Goal: Information Seeking & Learning: Learn about a topic

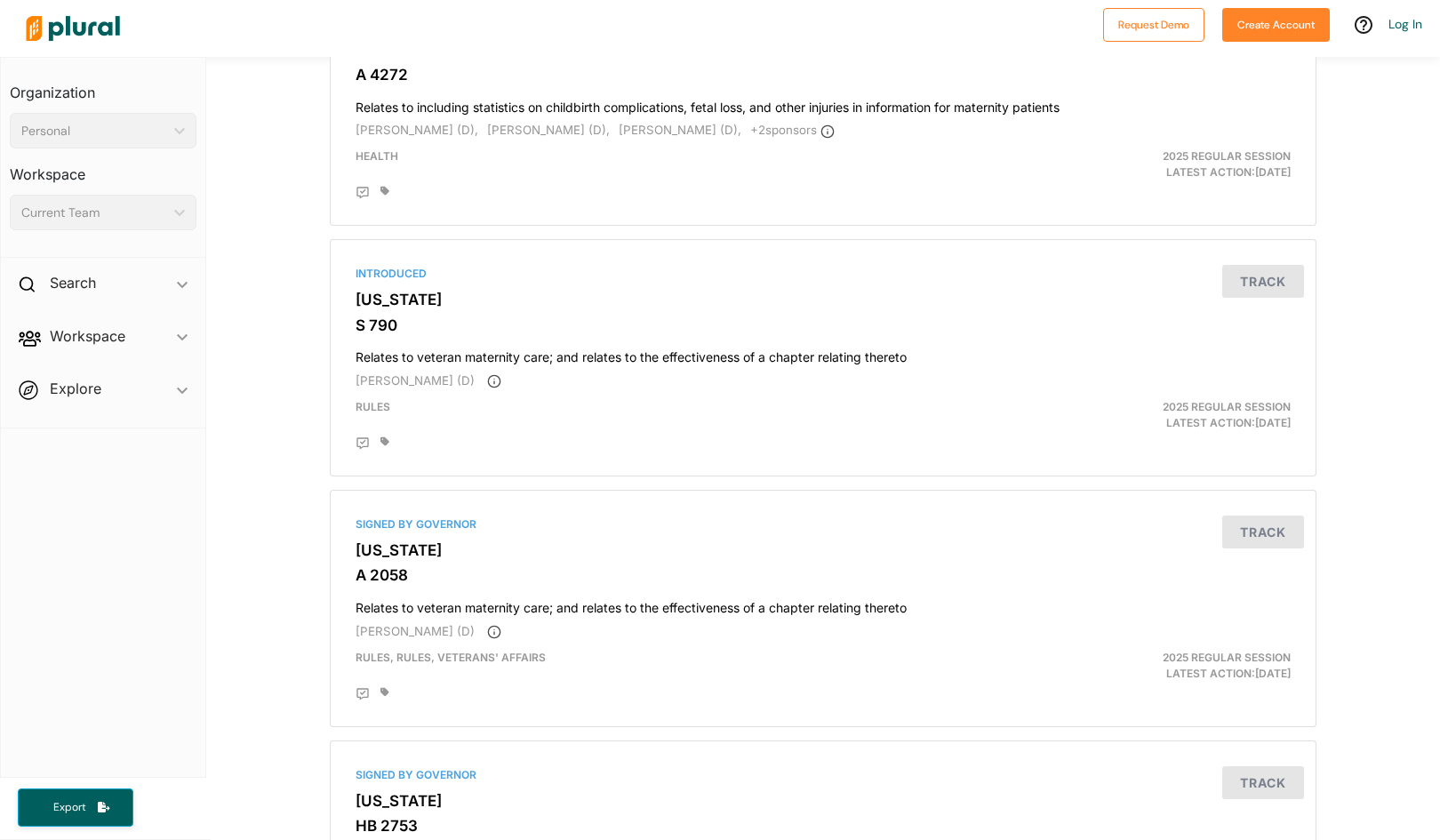
scroll to position [5731, 0]
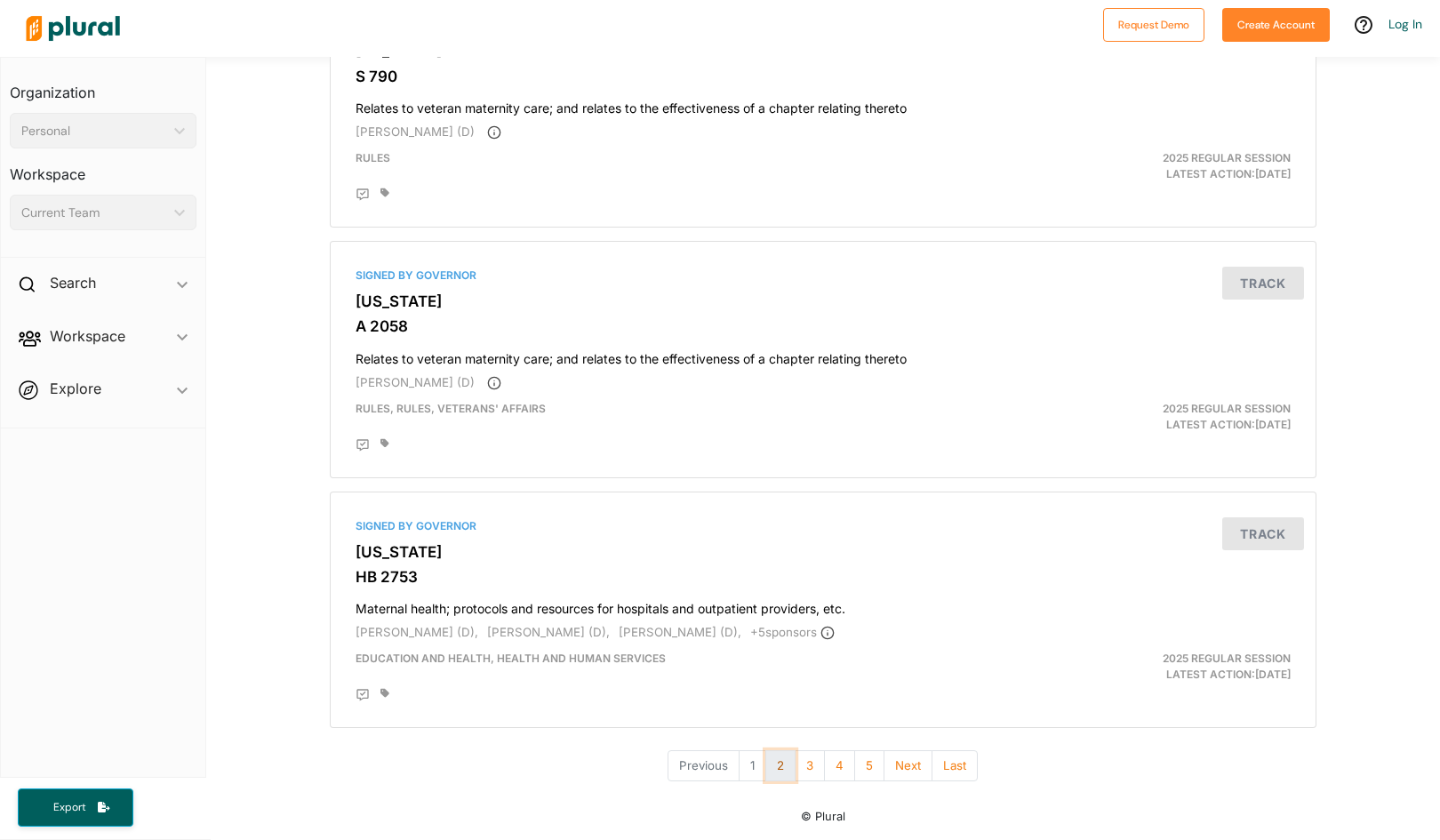
click at [777, 775] on button "2" at bounding box center [780, 765] width 30 height 31
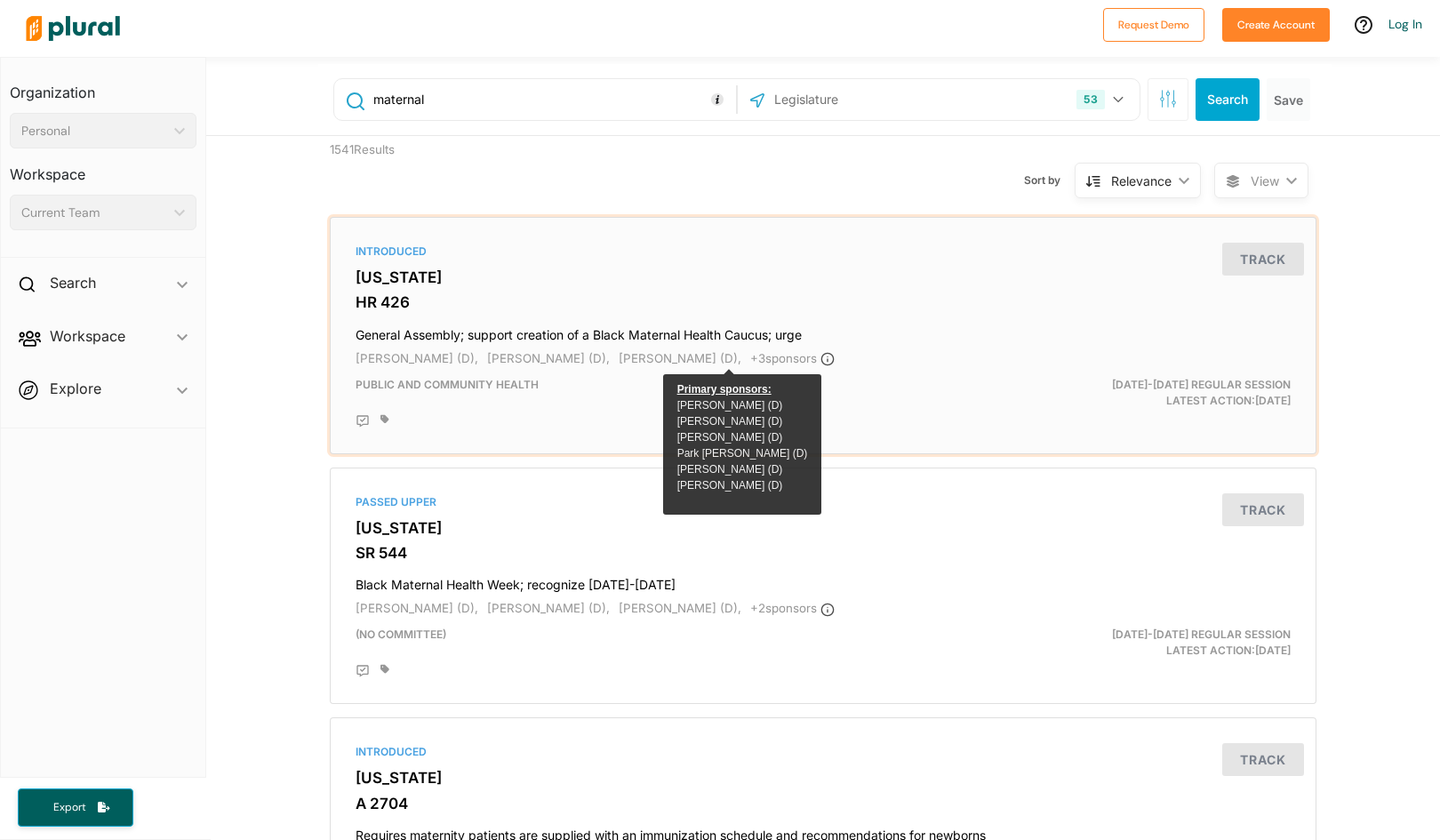
click at [750, 359] on span "+ 3 sponsor s" at bounding box center [792, 358] width 85 height 14
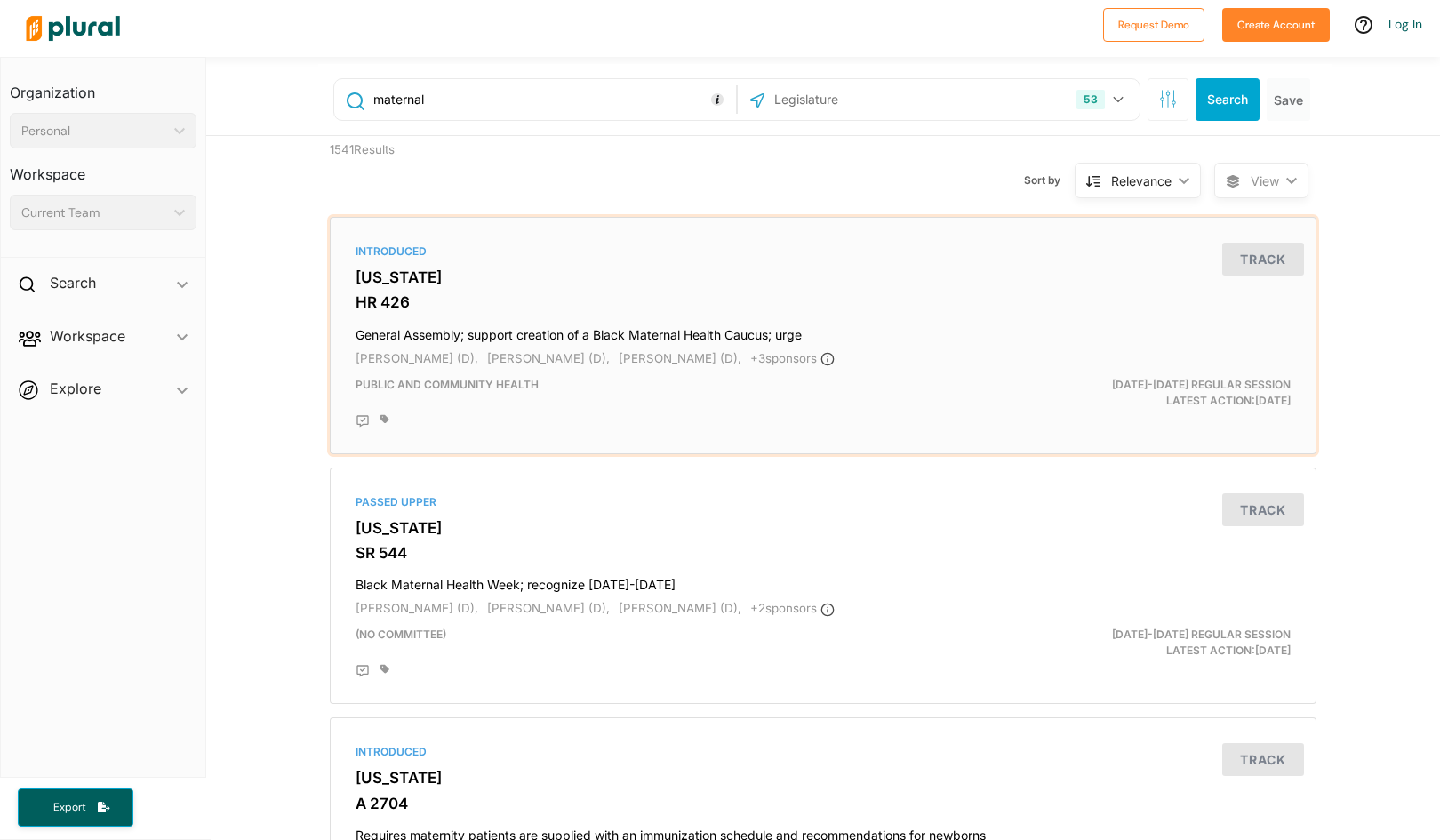
click at [943, 385] on div "Public and Community Health" at bounding box center [662, 393] width 641 height 32
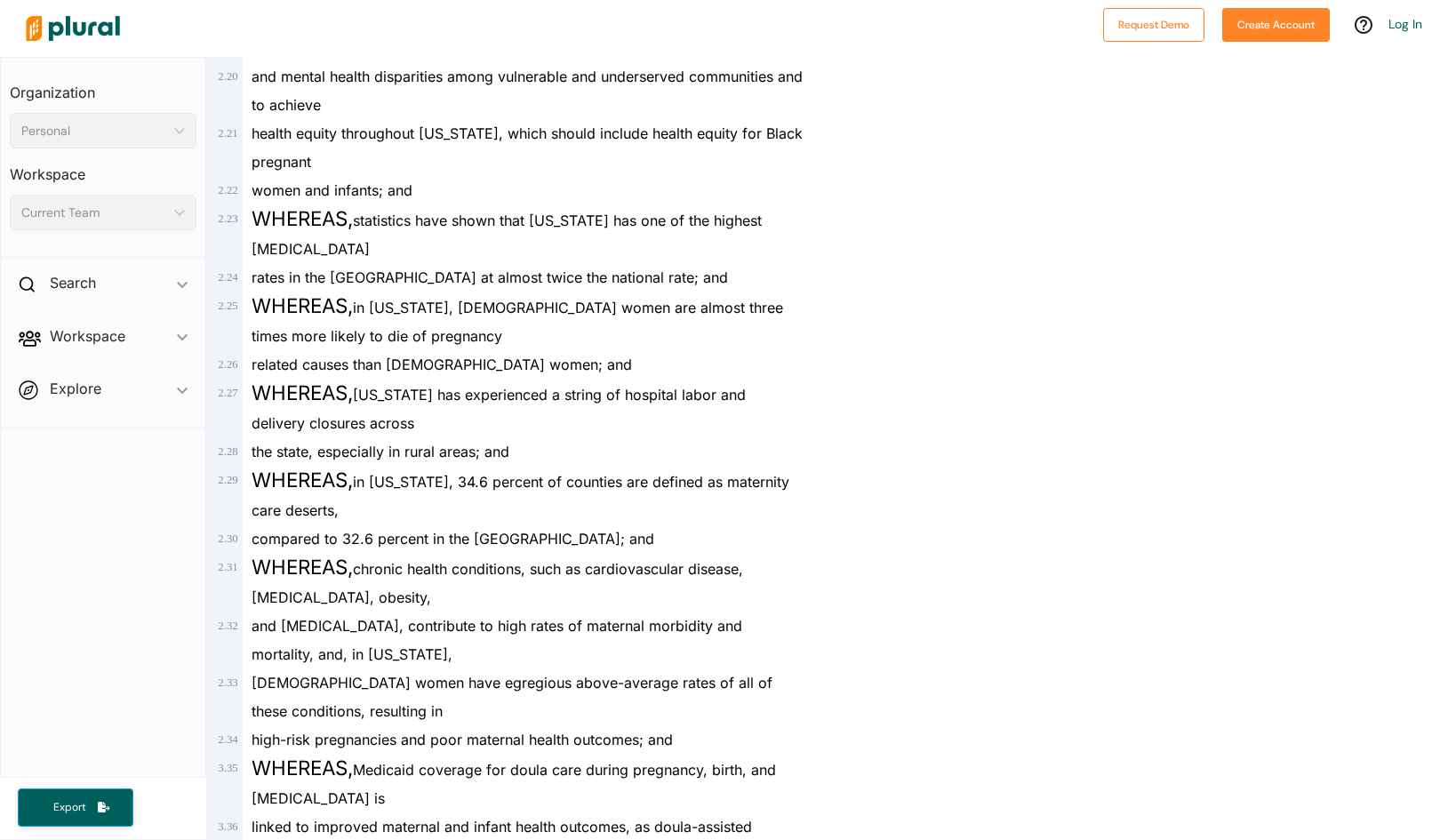
scroll to position [1149, 0]
click at [912, 6] on div at bounding box center [555, 28] width 1077 height 62
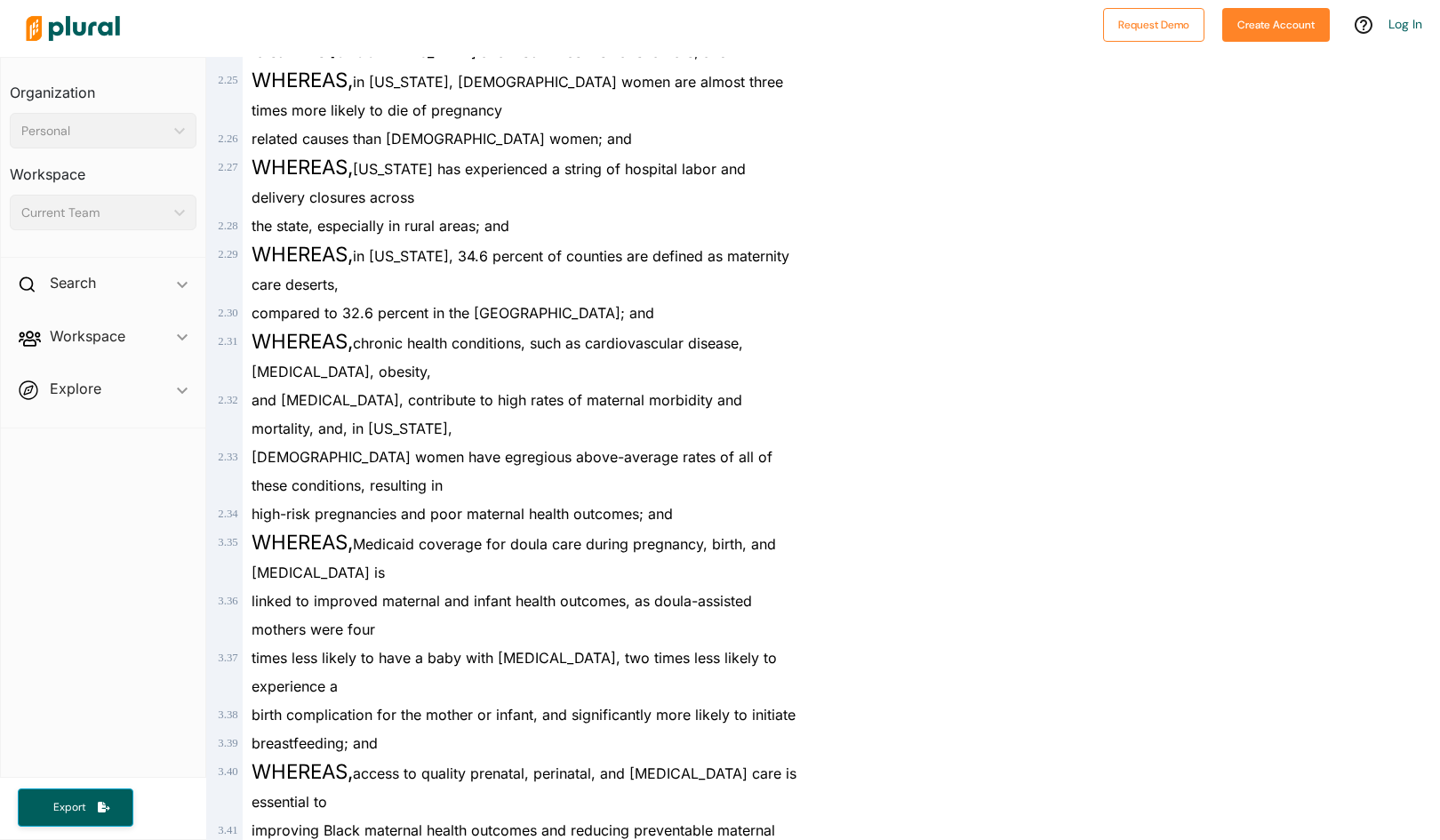
scroll to position [1391, 0]
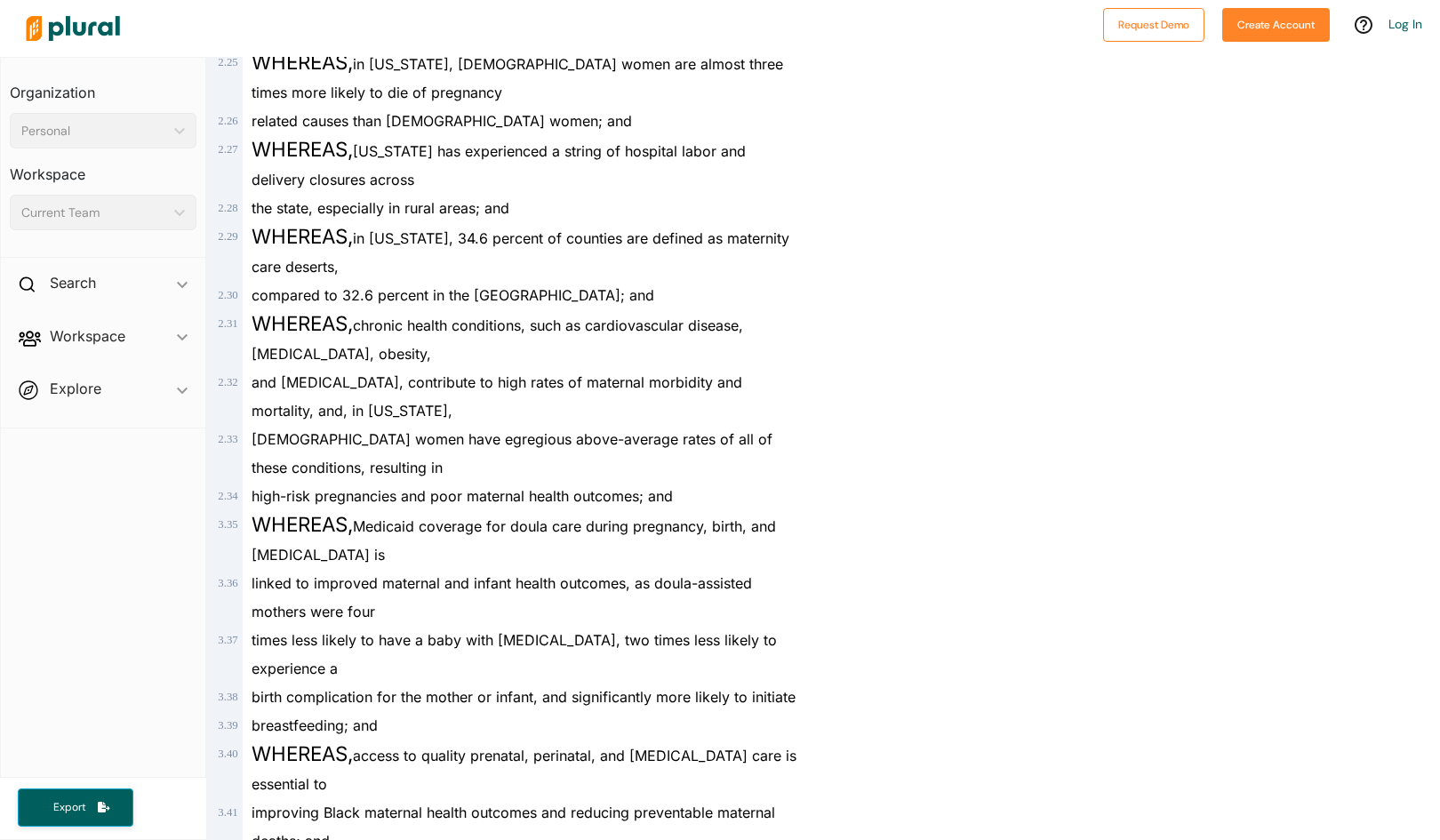
click at [914, 646] on div "Back to search Details RELATED BILLS Activity [US_STATE] - [DATE]-[DATE] REGULA…" at bounding box center [1131, 177] width 617 height 3023
